Goal: Navigation & Orientation: Find specific page/section

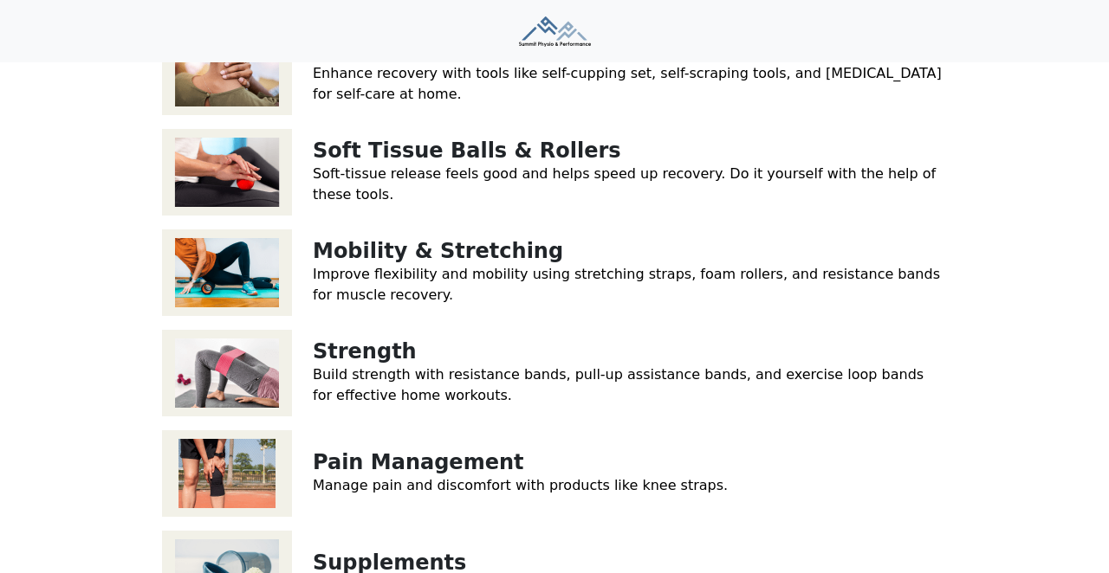
scroll to position [407, 0]
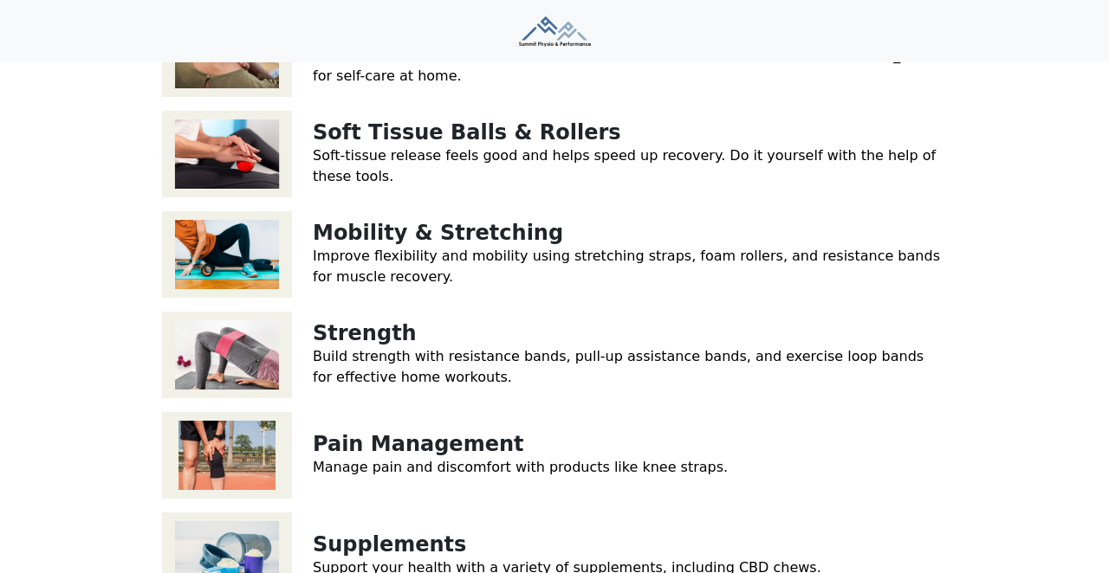
click at [220, 424] on img at bounding box center [227, 455] width 130 height 87
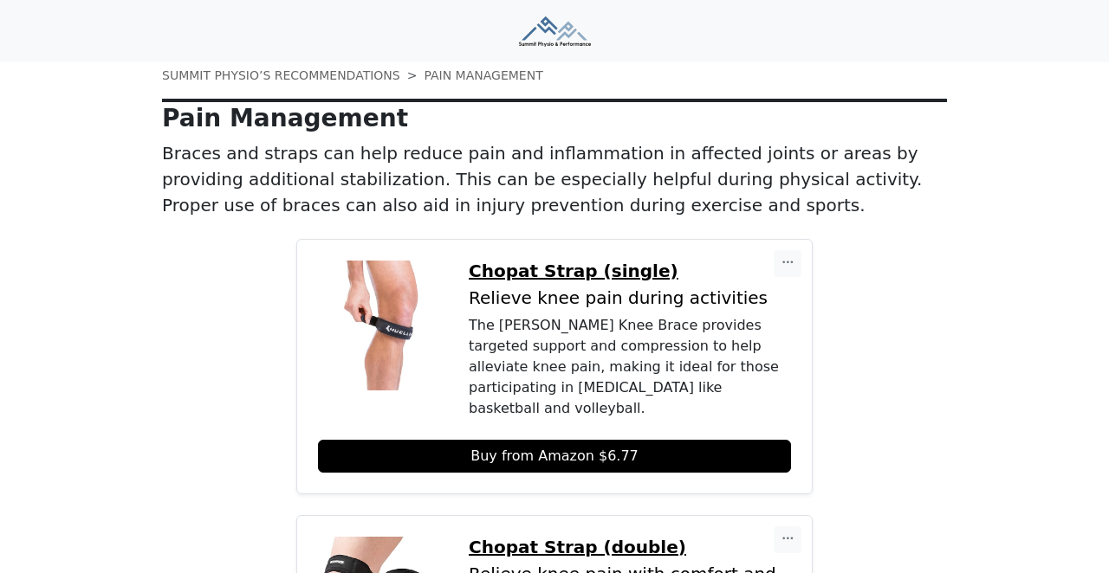
scroll to position [84, 0]
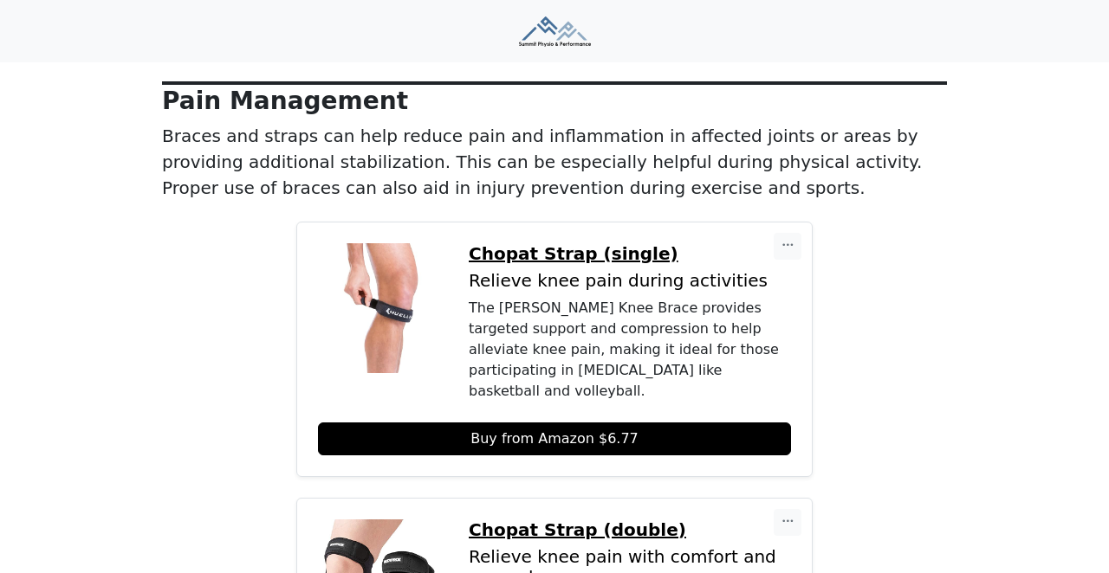
click at [637, 362] on div "The [PERSON_NAME] Knee Brace provides targeted support and compression to help …" at bounding box center [630, 350] width 322 height 104
click at [597, 244] on p "Chopat Strap (single)" at bounding box center [630, 253] width 322 height 21
